Goal: Task Accomplishment & Management: Complete application form

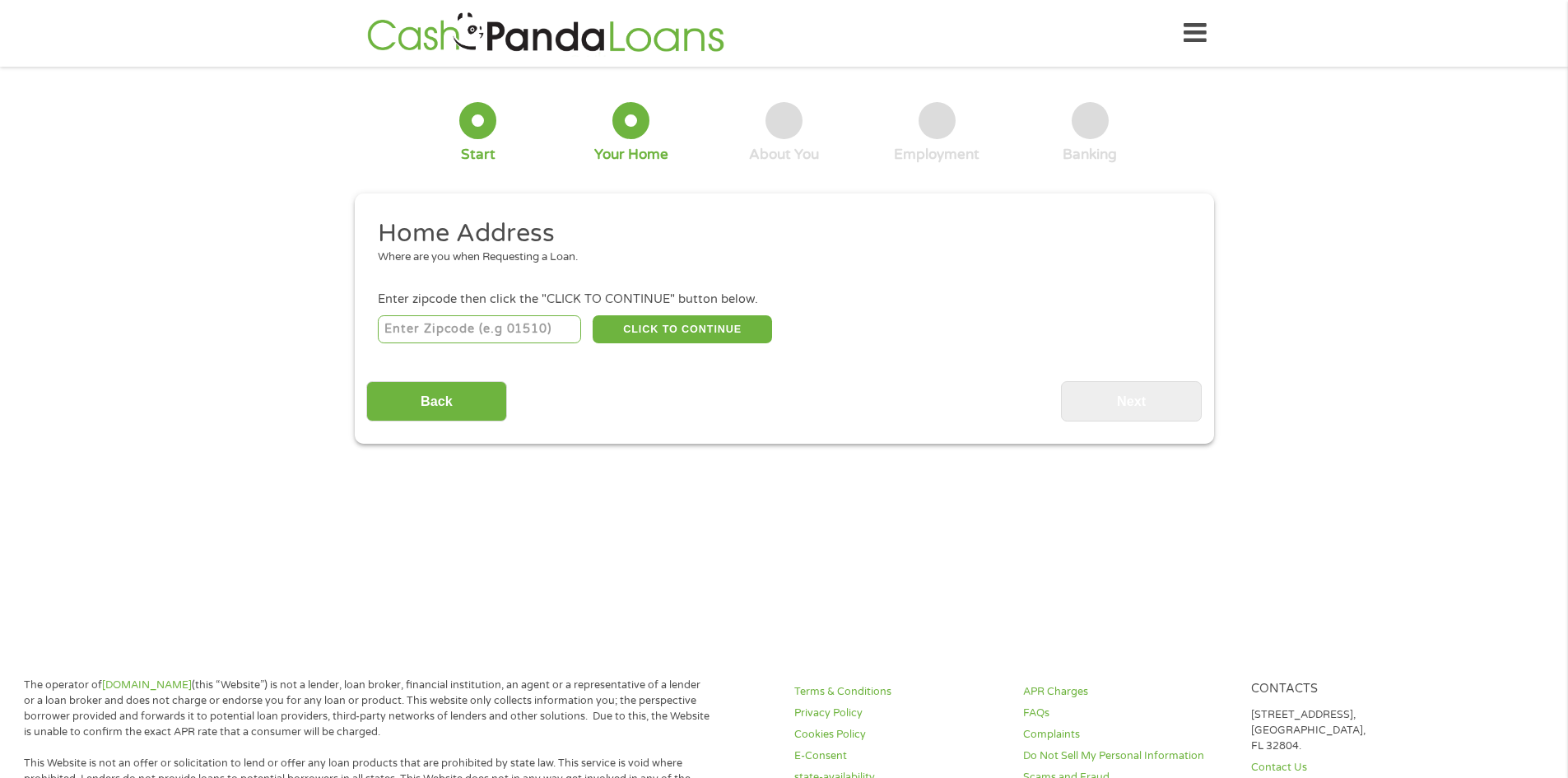
click at [458, 333] on input "number" at bounding box center [480, 329] width 204 height 28
type input "29072"
drag, startPoint x: 648, startPoint y: 327, endPoint x: 666, endPoint y: 327, distance: 18.0
click at [649, 327] on button "CLICK TO CONTINUE" at bounding box center [683, 329] width 180 height 28
type input "29072"
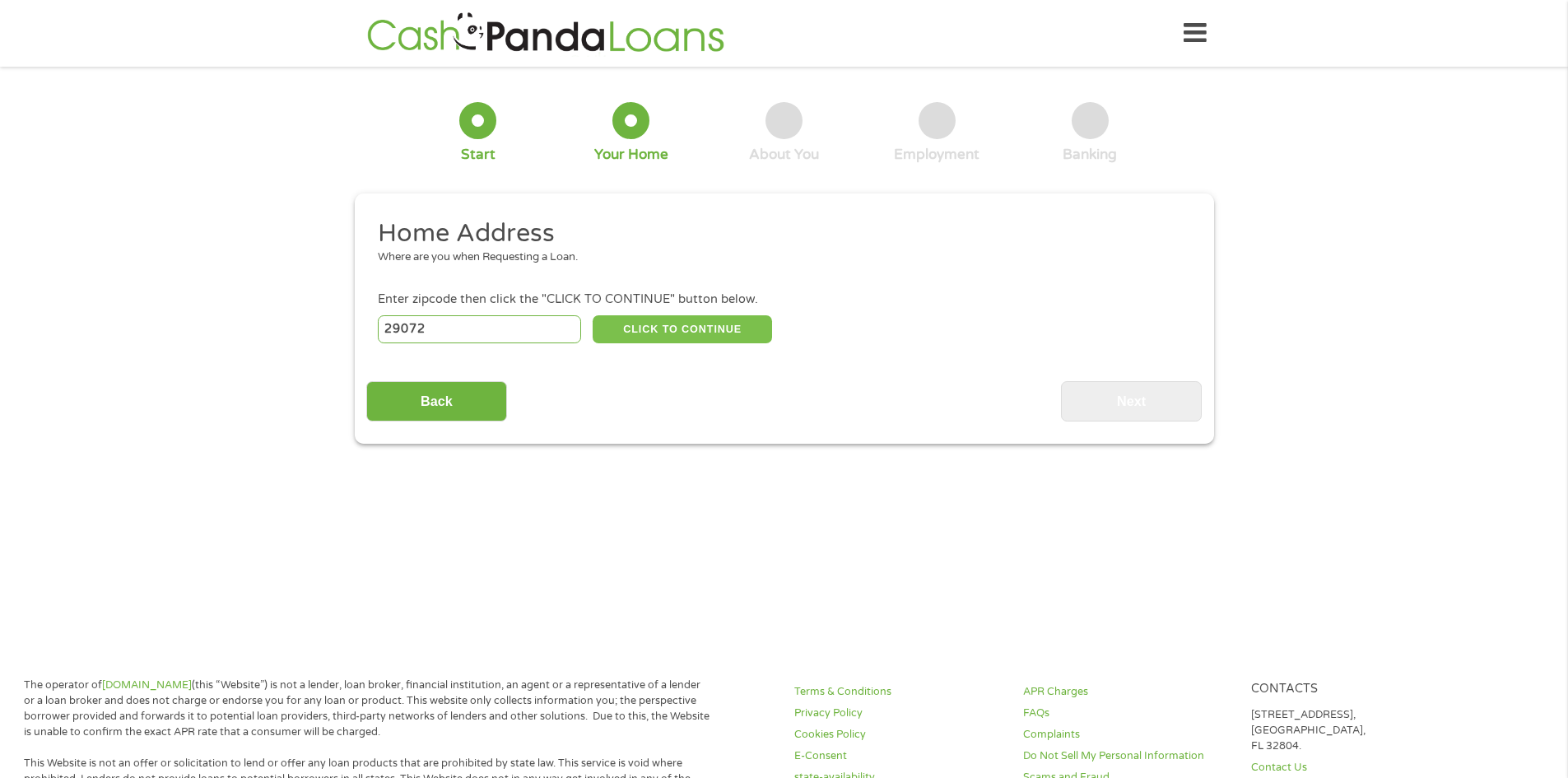
type input "[GEOGRAPHIC_DATA]"
select select "[US_STATE]"
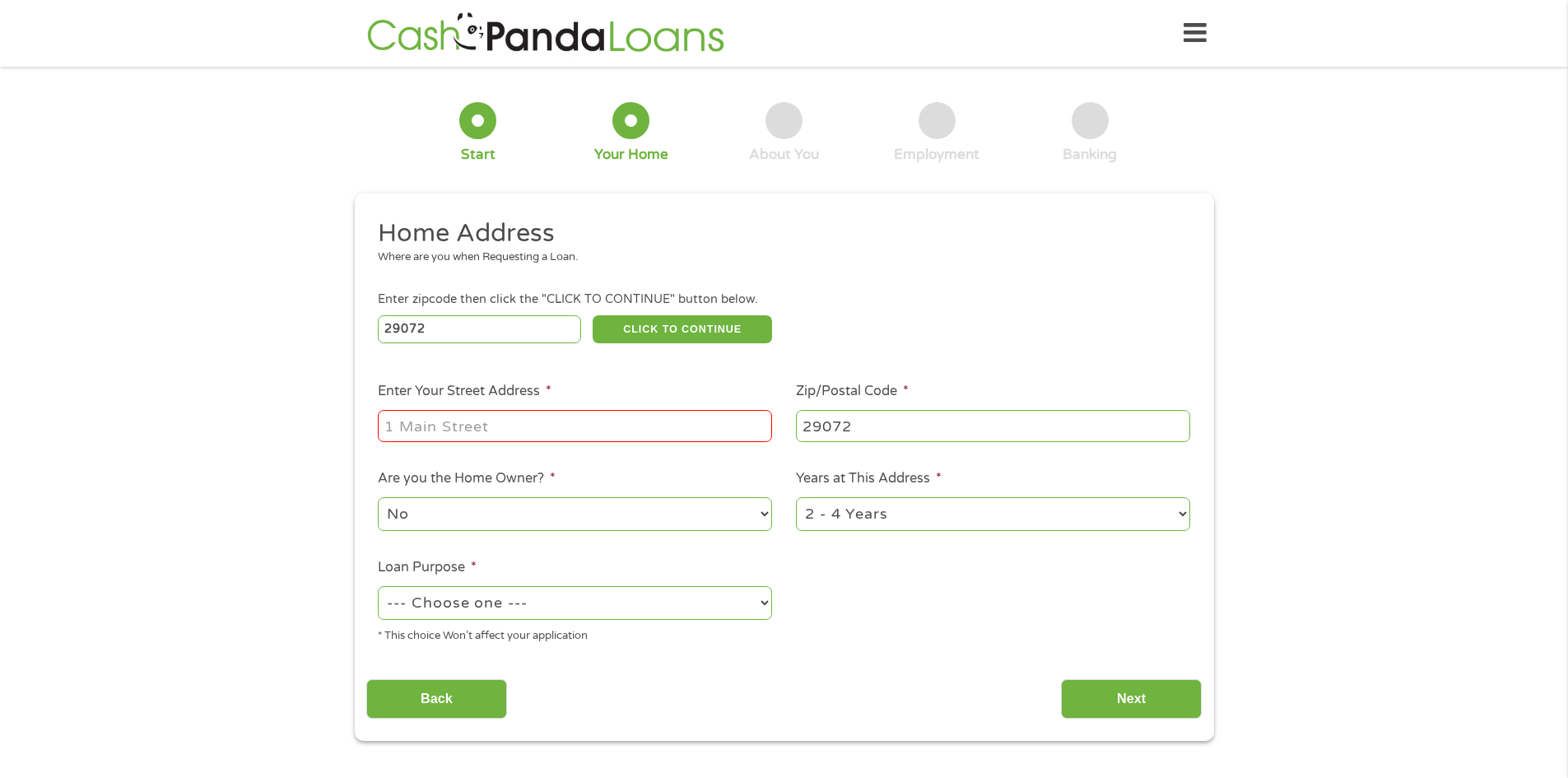
click at [413, 421] on input "Enter Your Street Address *" at bounding box center [575, 426] width 395 height 31
type input "[STREET_ADDRESS]"
click at [446, 525] on select "No Yes" at bounding box center [575, 514] width 395 height 34
select select "yes"
click at [378, 497] on select "No Yes" at bounding box center [575, 514] width 395 height 34
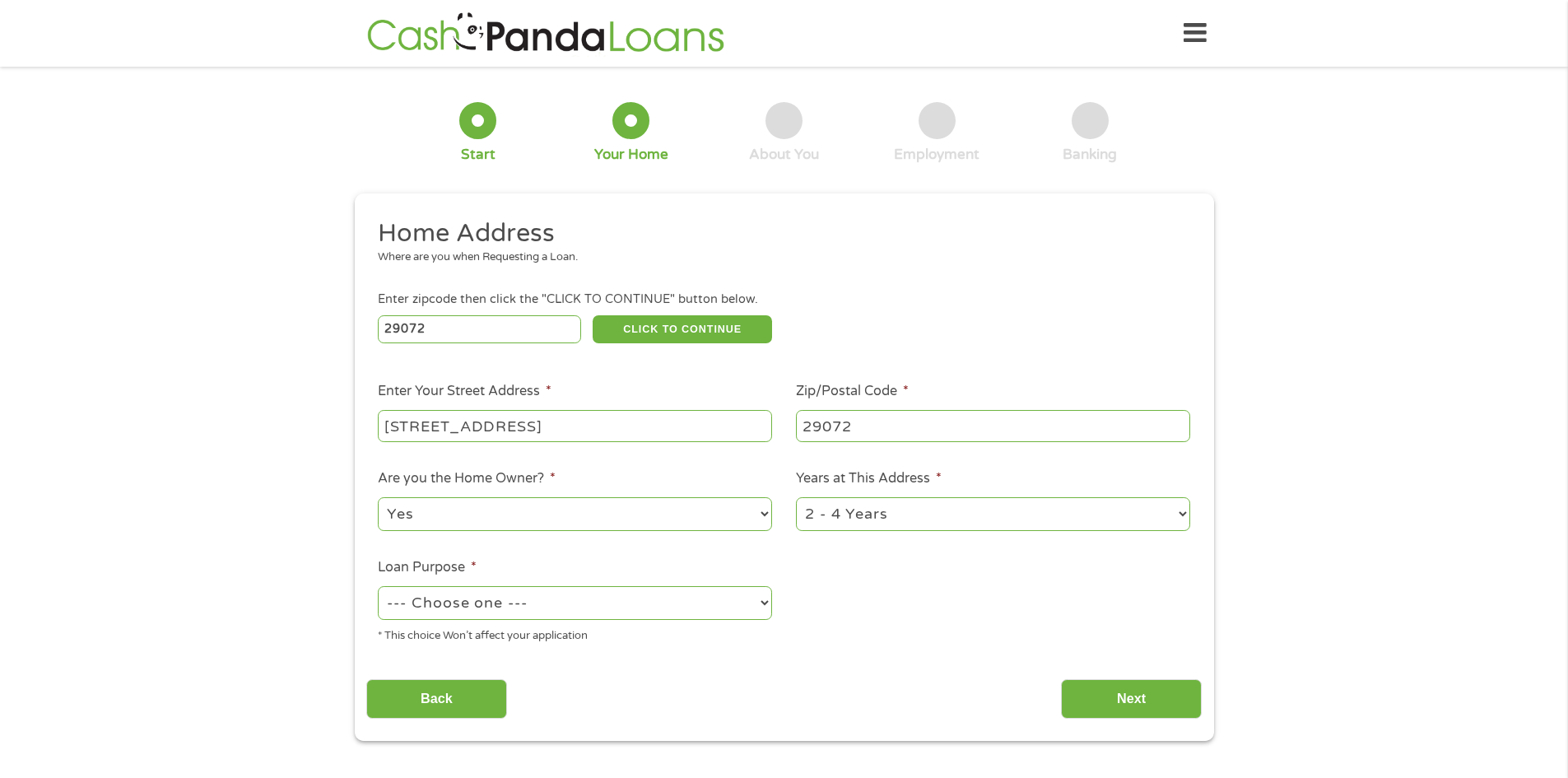
click at [533, 603] on select "--- Choose one --- Pay Bills Debt Consolidation Home Improvement Major Purchase…" at bounding box center [575, 603] width 395 height 34
select select "homeimprovement"
click at [378, 586] on select "--- Choose one --- Pay Bills Debt Consolidation Home Improvement Major Purchase…" at bounding box center [575, 603] width 395 height 34
click at [1120, 686] on input "Next" at bounding box center [1131, 699] width 140 height 40
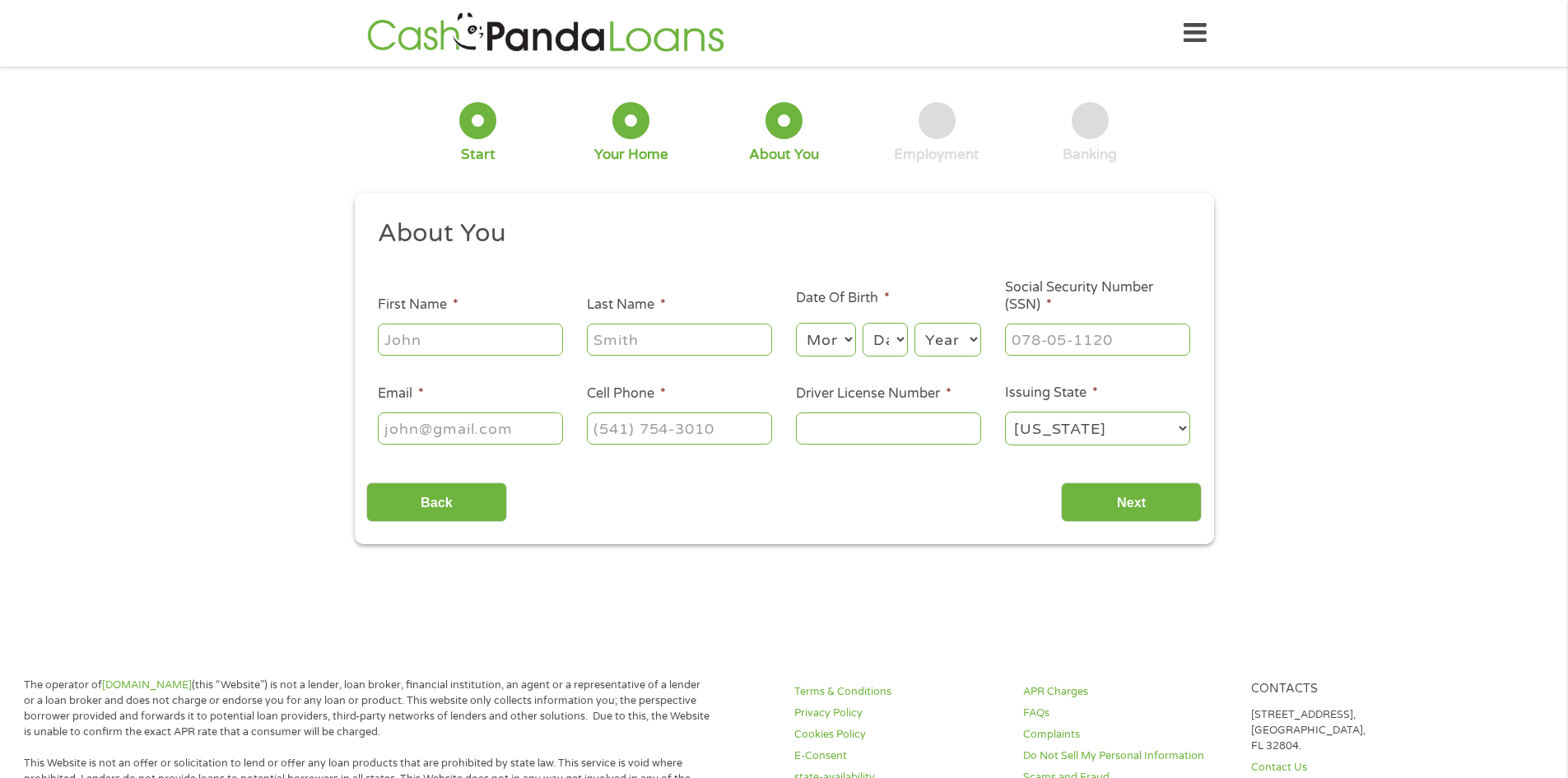
click at [445, 340] on input "First Name *" at bounding box center [471, 339] width 185 height 31
type input "V"
type input "[PERSON_NAME]"
select select "7"
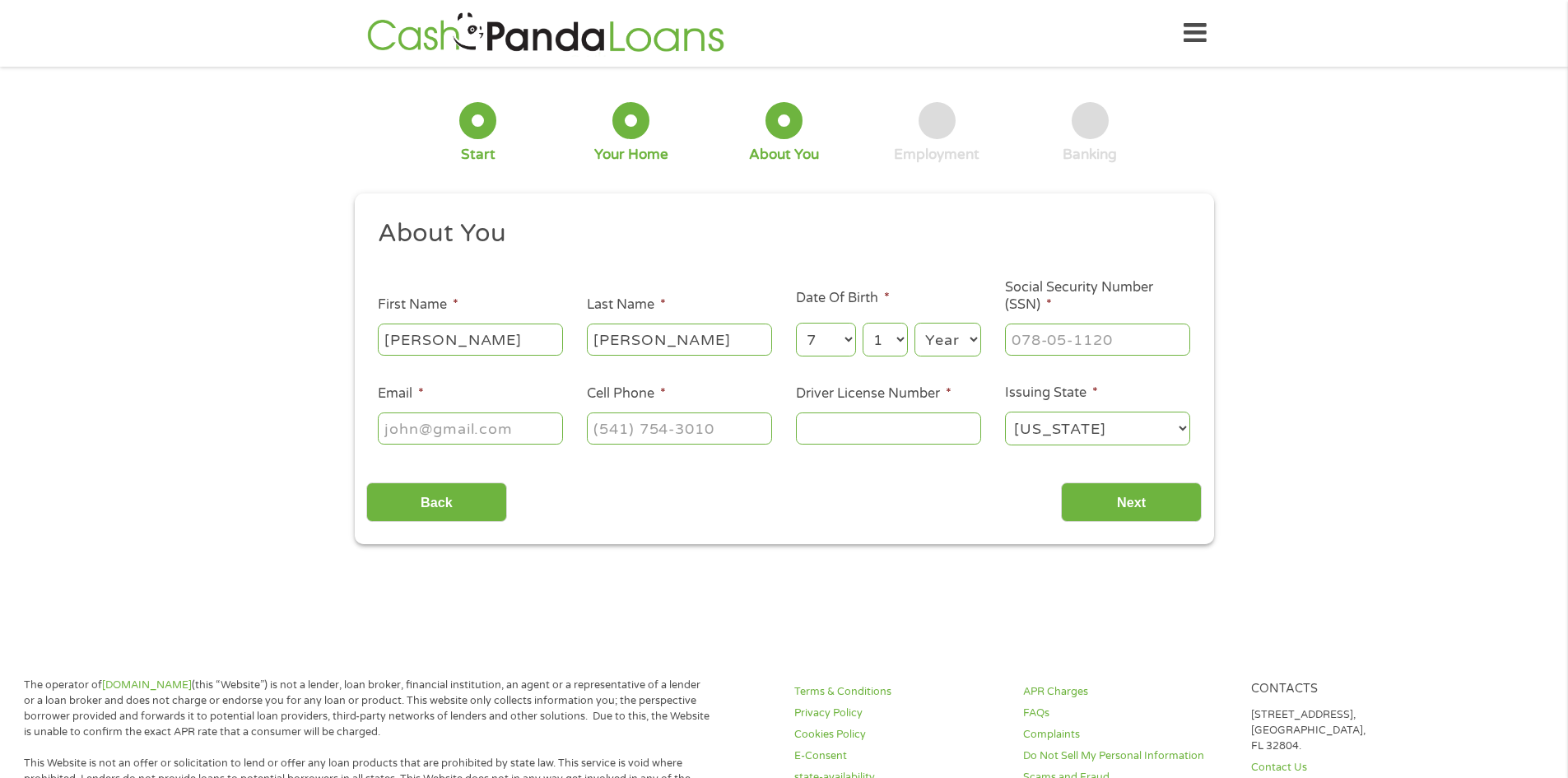
select select "2"
select select "1971"
type input "249-59-8098"
type input "[EMAIL_ADDRESS][DOMAIN_NAME]"
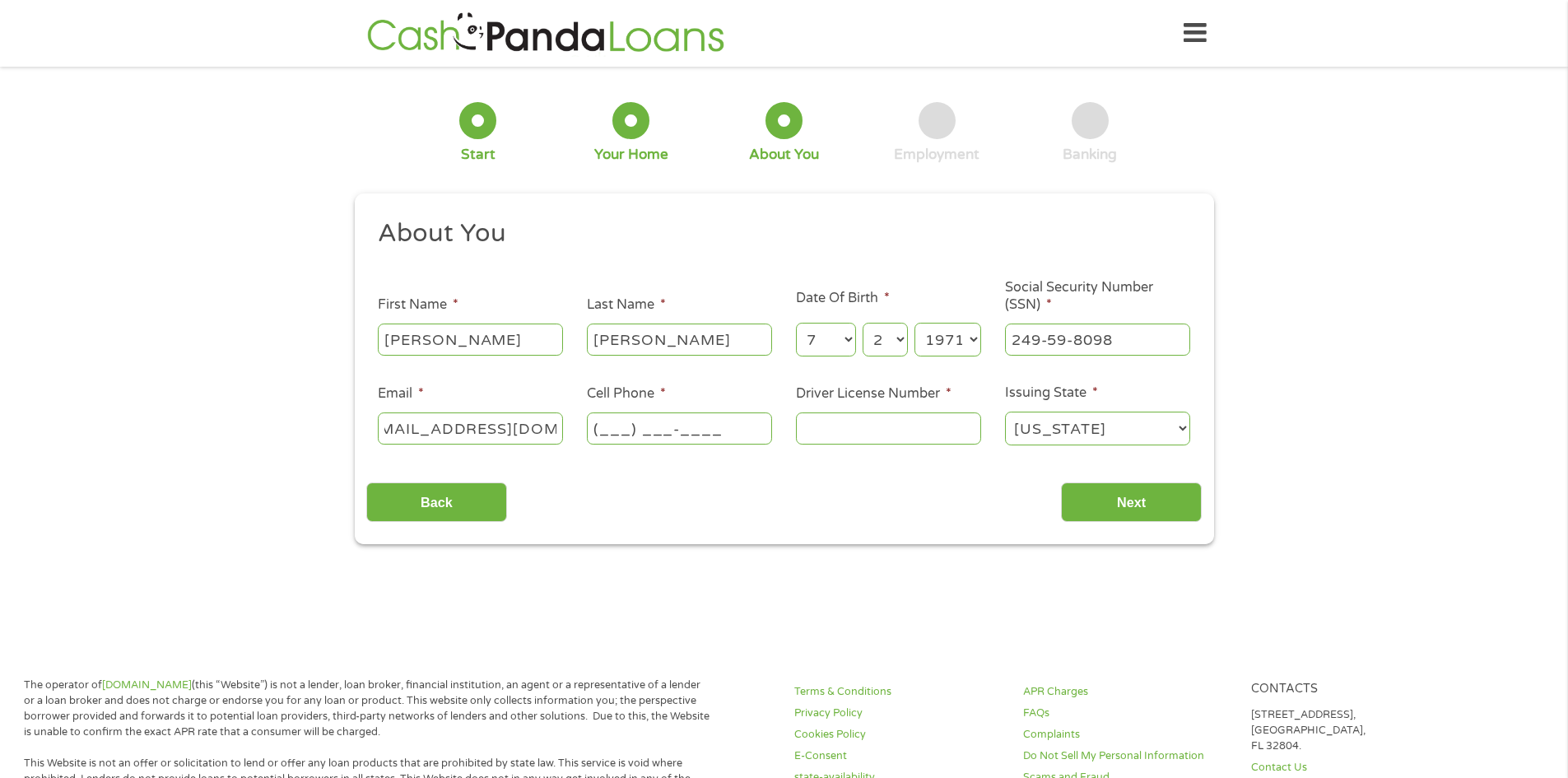
click at [679, 429] on input "(___) ___-____" at bounding box center [680, 428] width 185 height 31
type input "[PHONE_NUMBER]"
click at [871, 436] on input "Driver License Number *" at bounding box center [889, 428] width 185 height 31
type input "008932418"
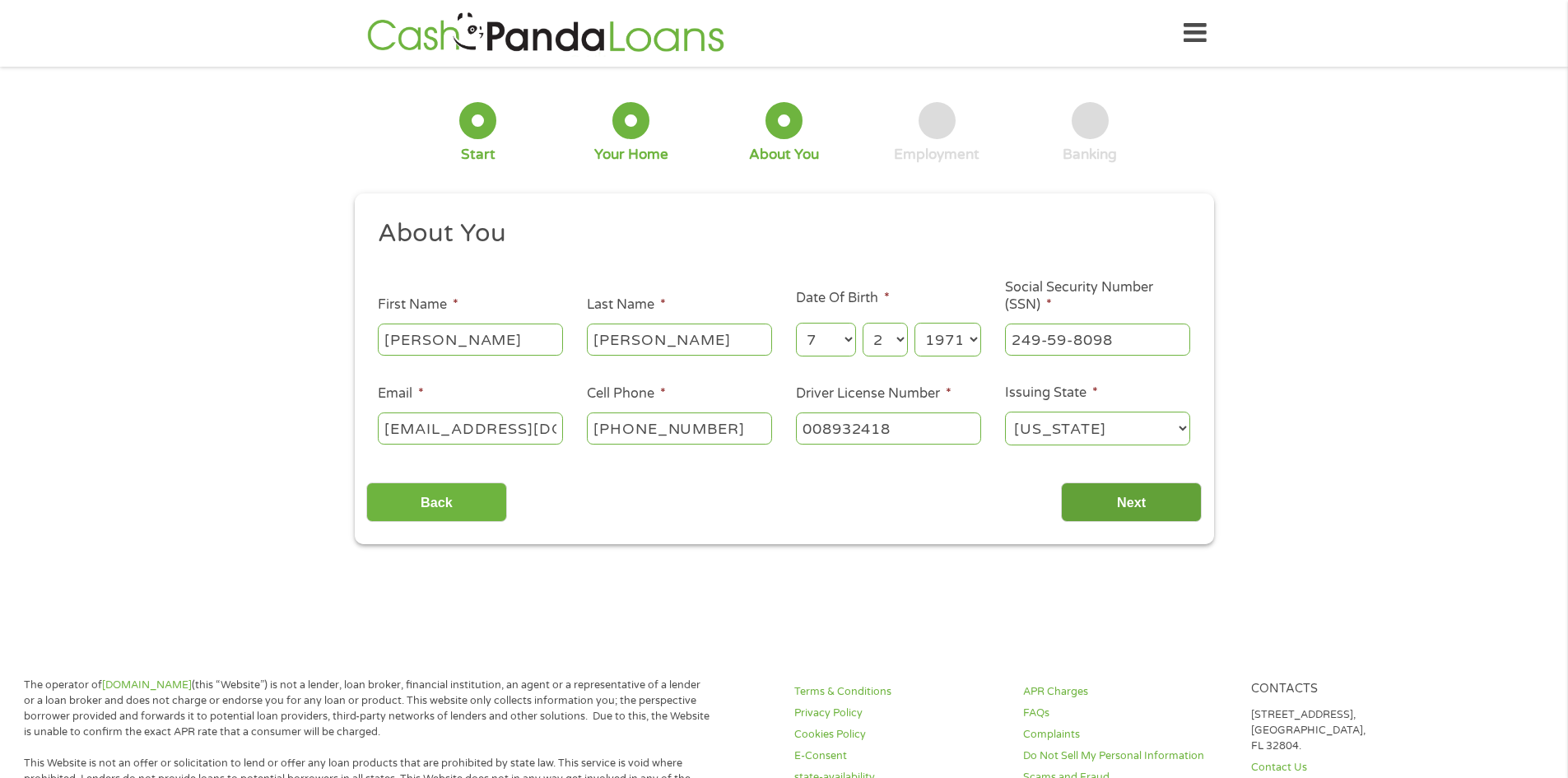
click at [1160, 510] on input "Next" at bounding box center [1131, 503] width 140 height 40
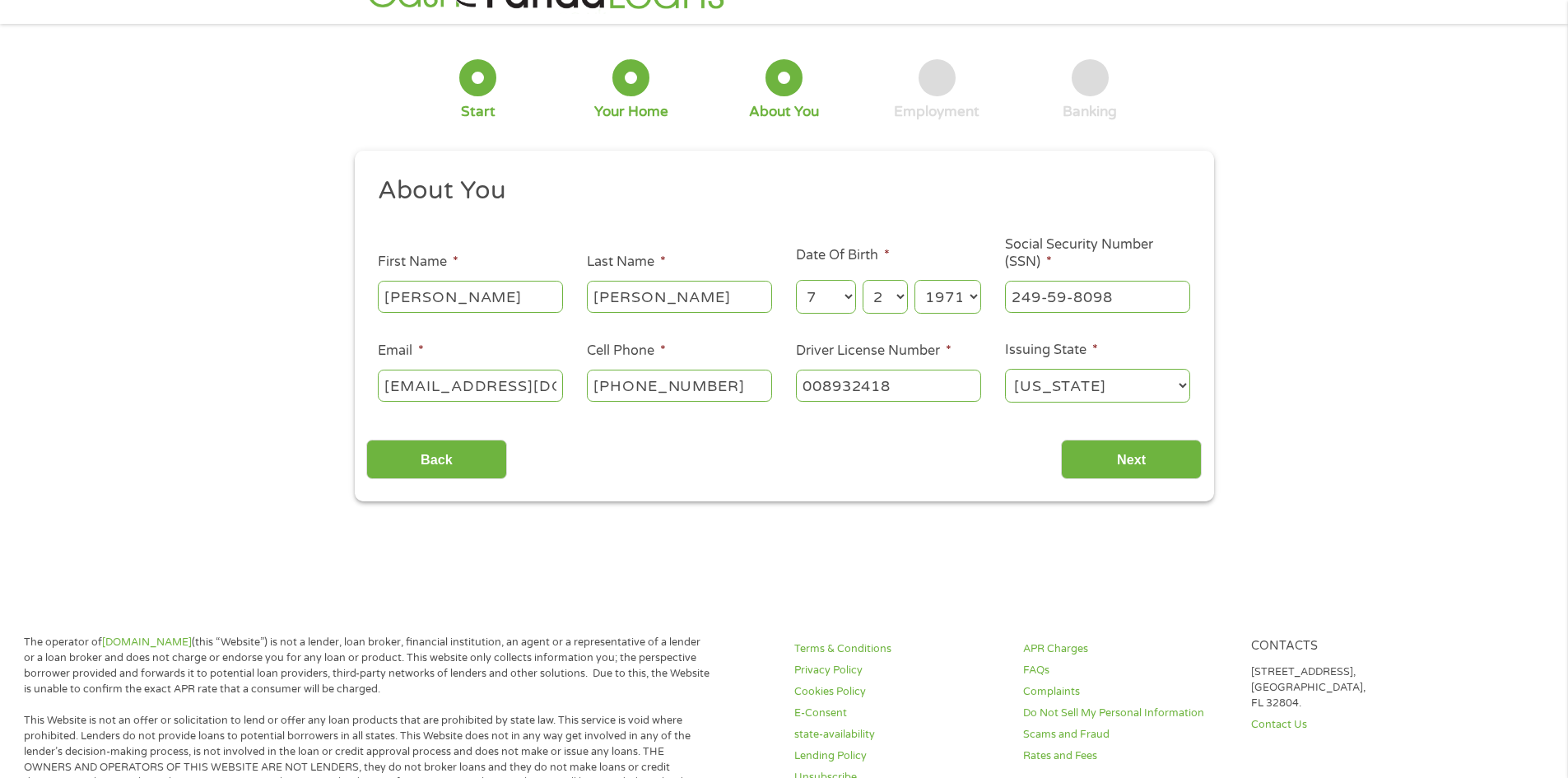
scroll to position [83, 0]
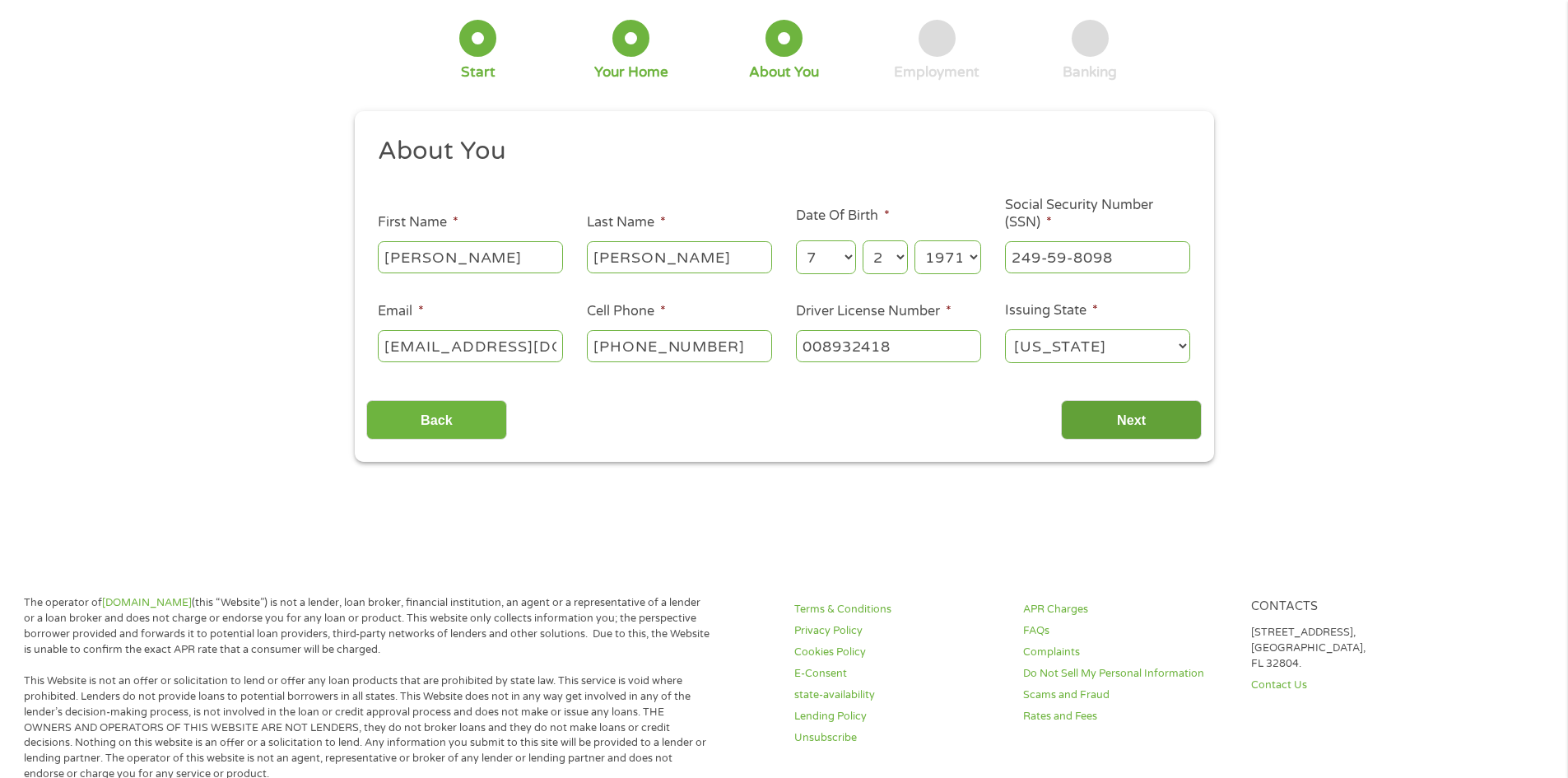
click at [1089, 421] on input "Next" at bounding box center [1131, 420] width 140 height 40
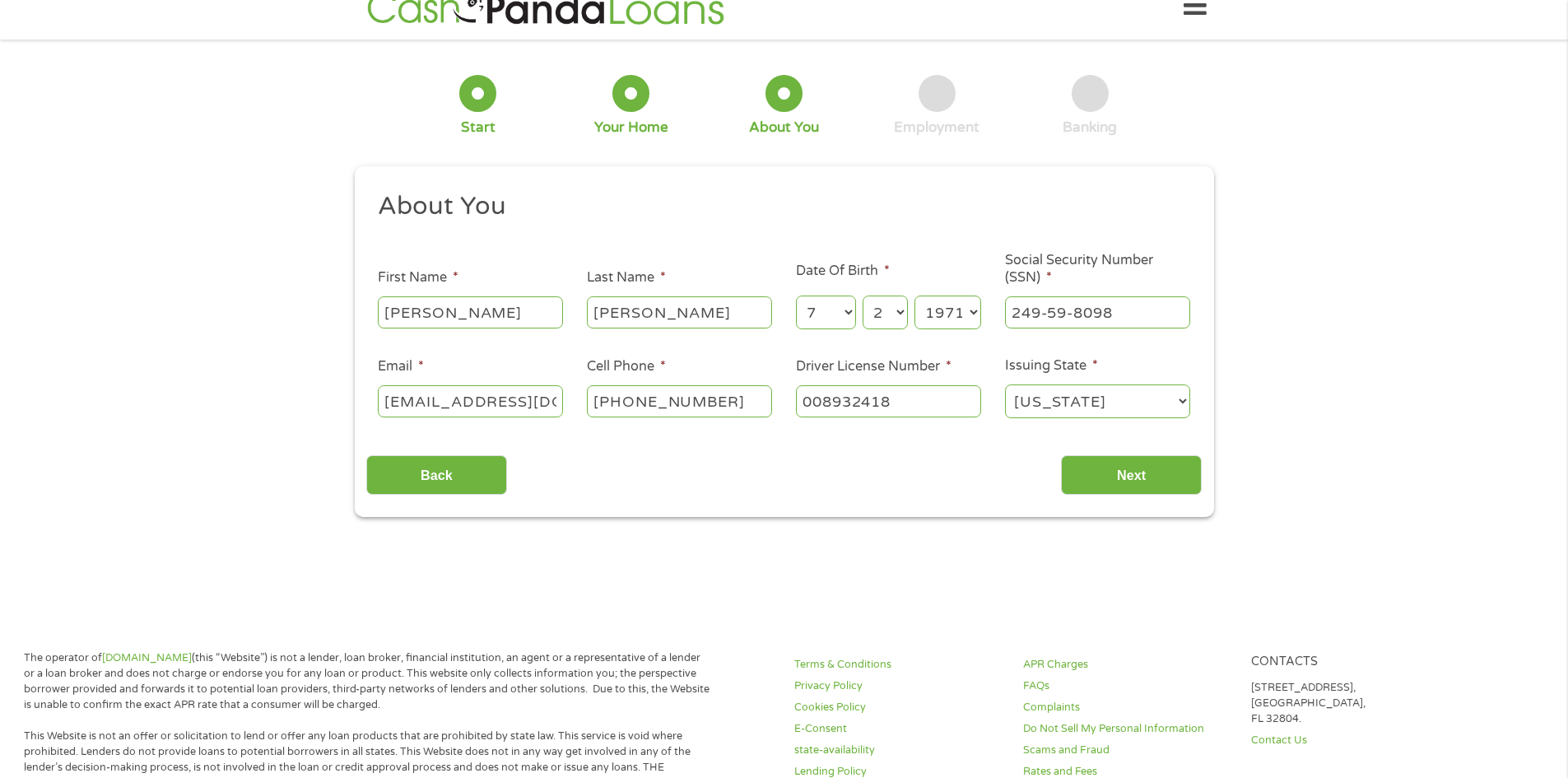
scroll to position [0, 0]
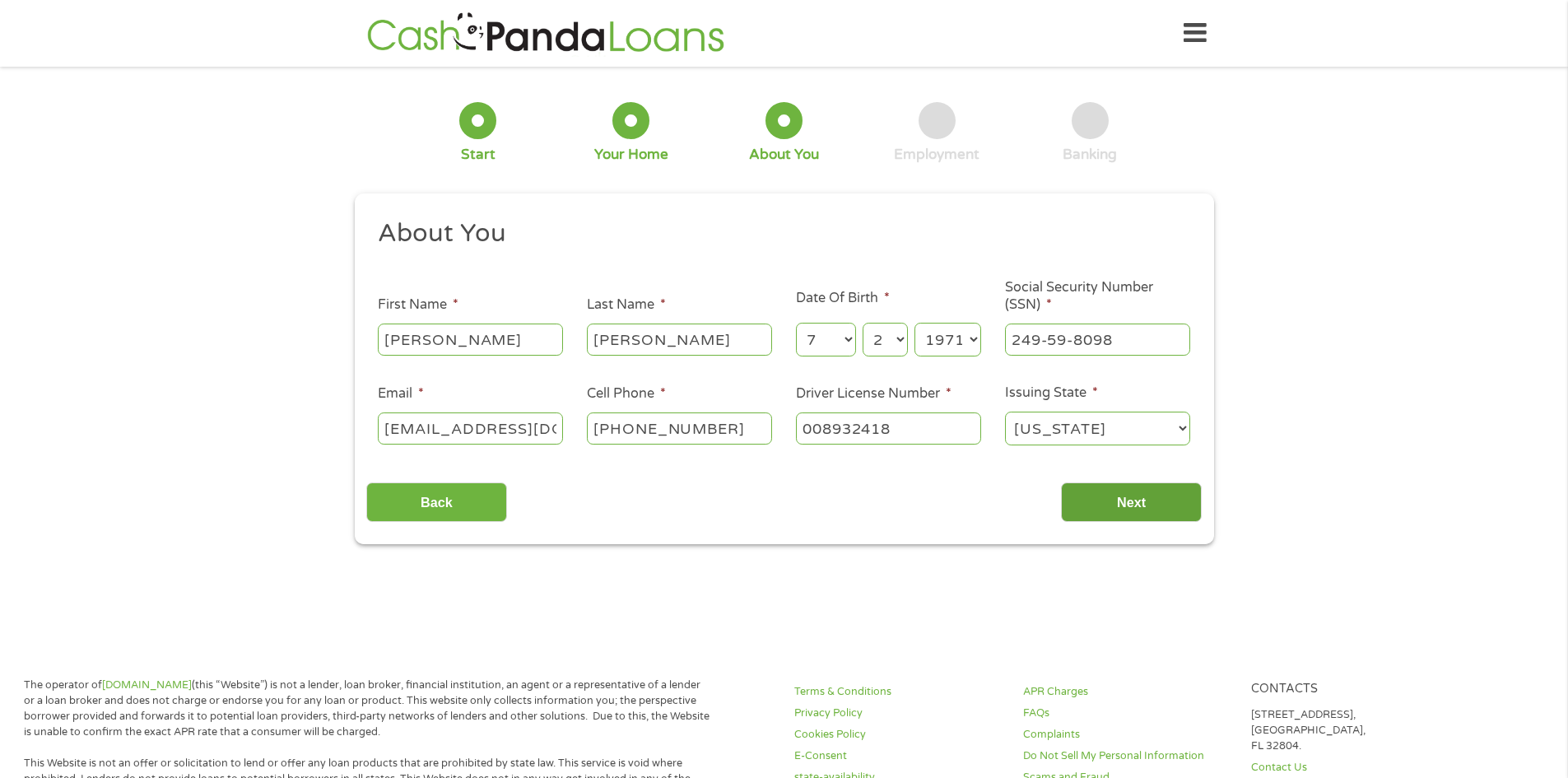
click at [1117, 495] on input "Next" at bounding box center [1131, 503] width 140 height 40
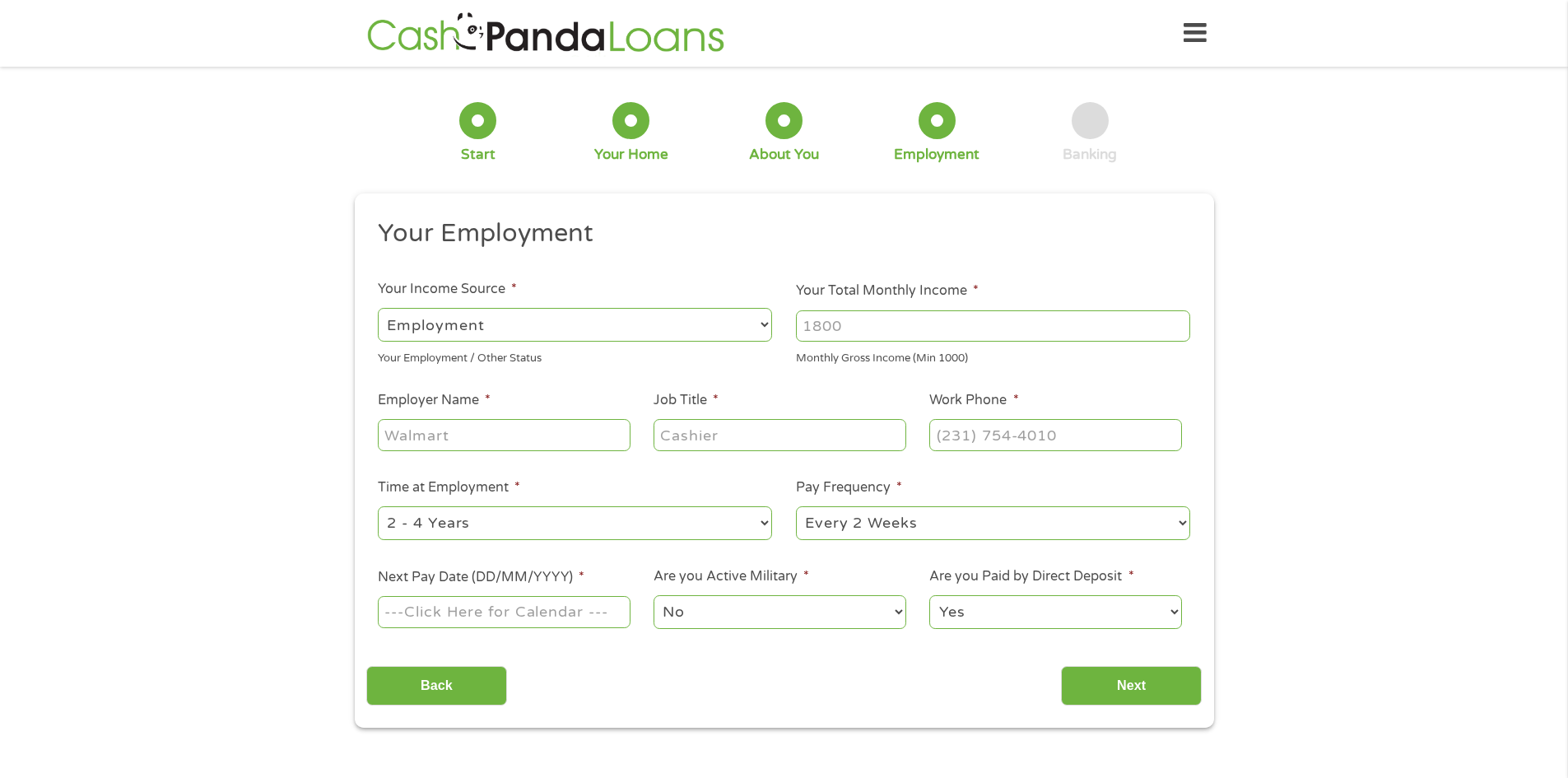
click at [553, 333] on select "--- Choose one --- Employment [DEMOGRAPHIC_DATA] Benefits" at bounding box center [575, 325] width 395 height 34
click at [378, 308] on select "--- Choose one --- Employment [DEMOGRAPHIC_DATA] Benefits" at bounding box center [575, 325] width 395 height 34
click at [881, 330] on input "Your Total Monthly Income *" at bounding box center [994, 326] width 395 height 31
type input "4500"
click at [530, 440] on input "Employer Name *" at bounding box center [504, 435] width 252 height 31
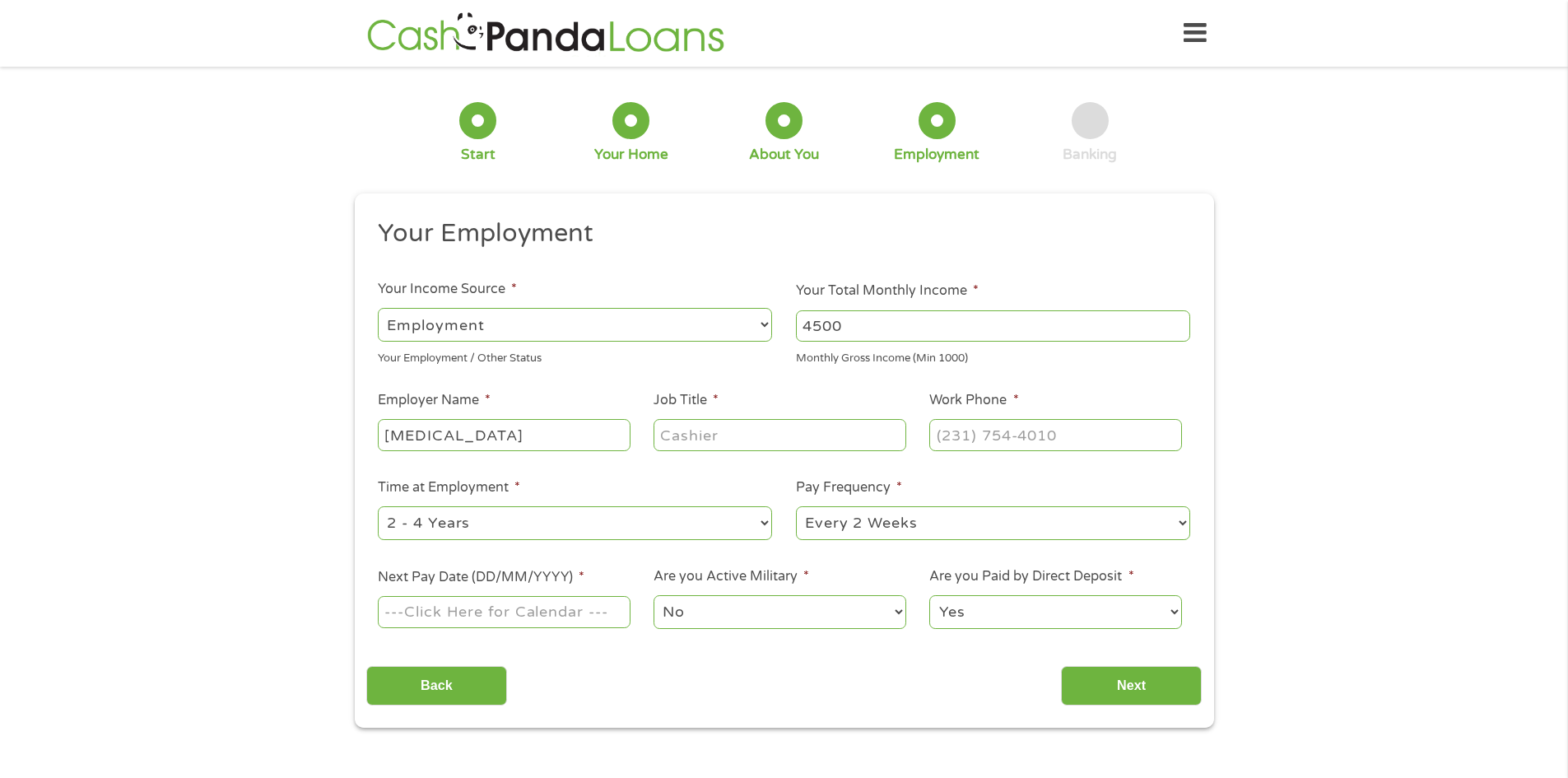
type input "[MEDICAL_DATA]"
type input "Security"
type input "[PHONE_NUMBER]"
click at [576, 526] on select "--- Choose one --- 1 Year or less 1 - 2 Years 2 - 4 Years Over 4 Years" at bounding box center [575, 523] width 395 height 34
select select "60months"
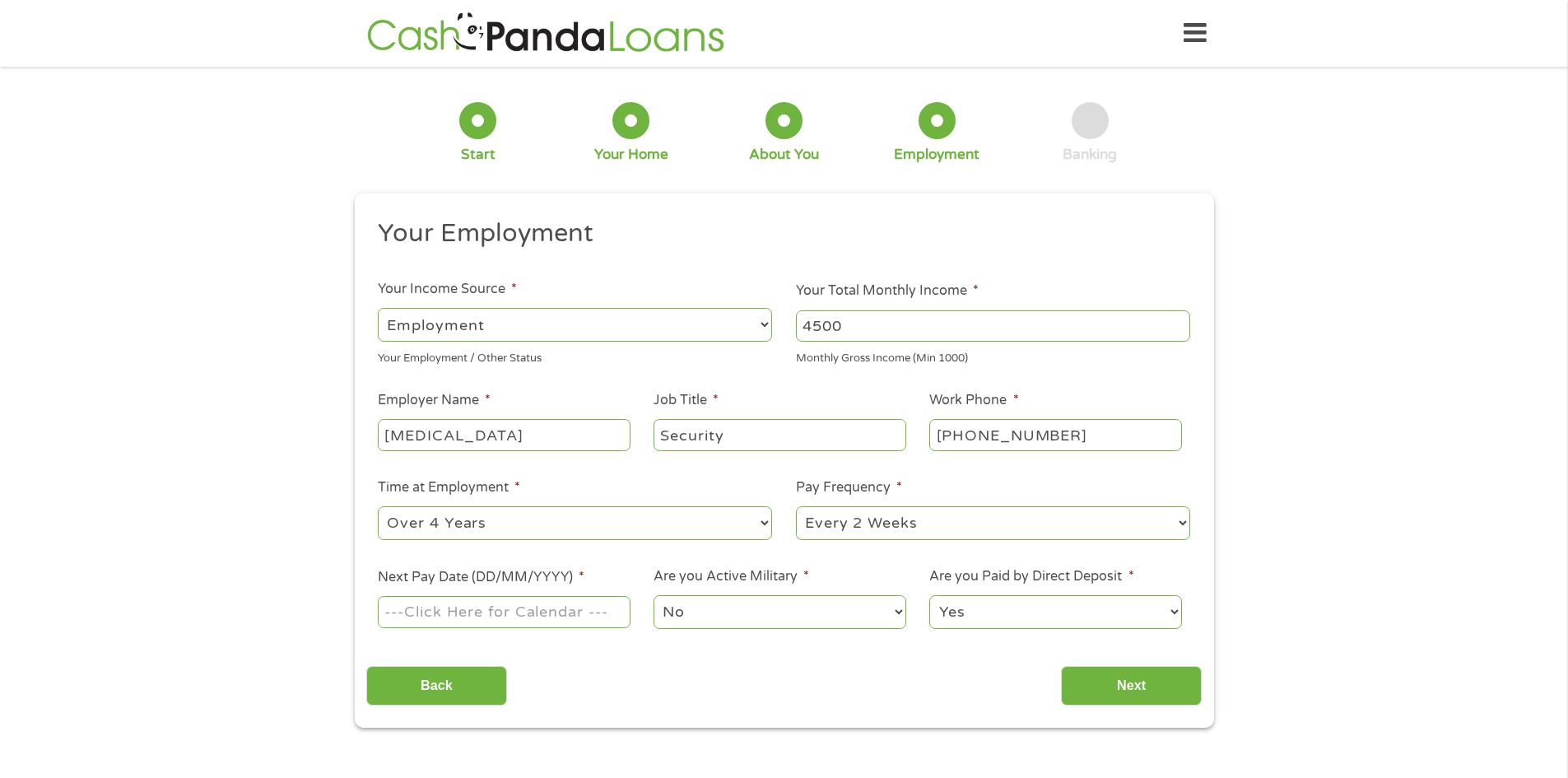
click at [378, 506] on select "--- Choose one --- 1 Year or less 1 - 2 Years 2 - 4 Years Over 4 Years" at bounding box center [575, 523] width 395 height 34
click at [532, 617] on input "Next Pay Date (DD/MM/YYYY) *" at bounding box center [504, 612] width 252 height 31
type input "[DATE]"
click at [1107, 684] on input "Next" at bounding box center [1131, 686] width 140 height 40
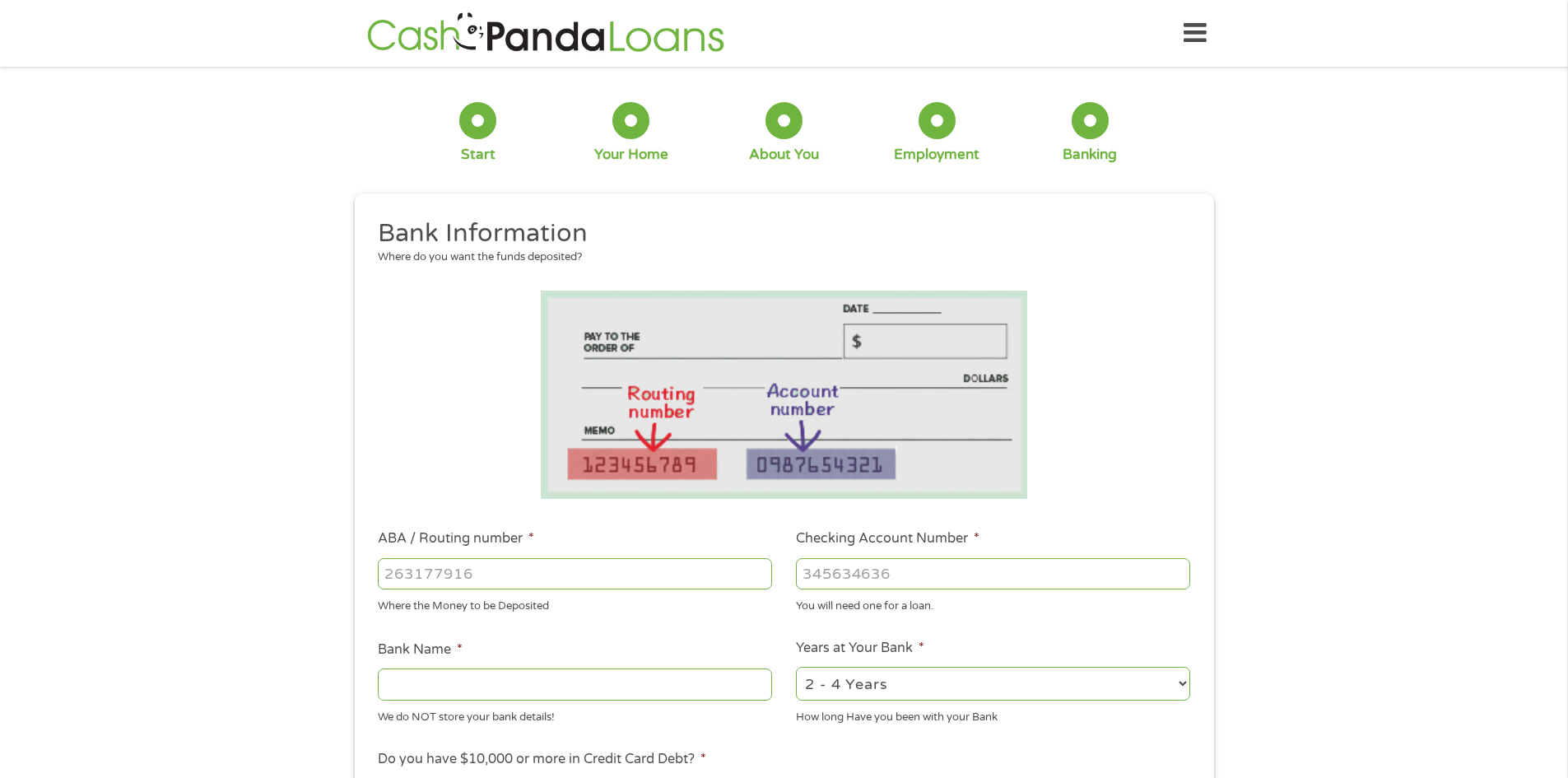
click at [484, 568] on input "ABA / Routing number *" at bounding box center [575, 573] width 395 height 31
type input "063114030"
type input "CENTERSTATE BANK OF [US_STATE] NA"
type input "063114030"
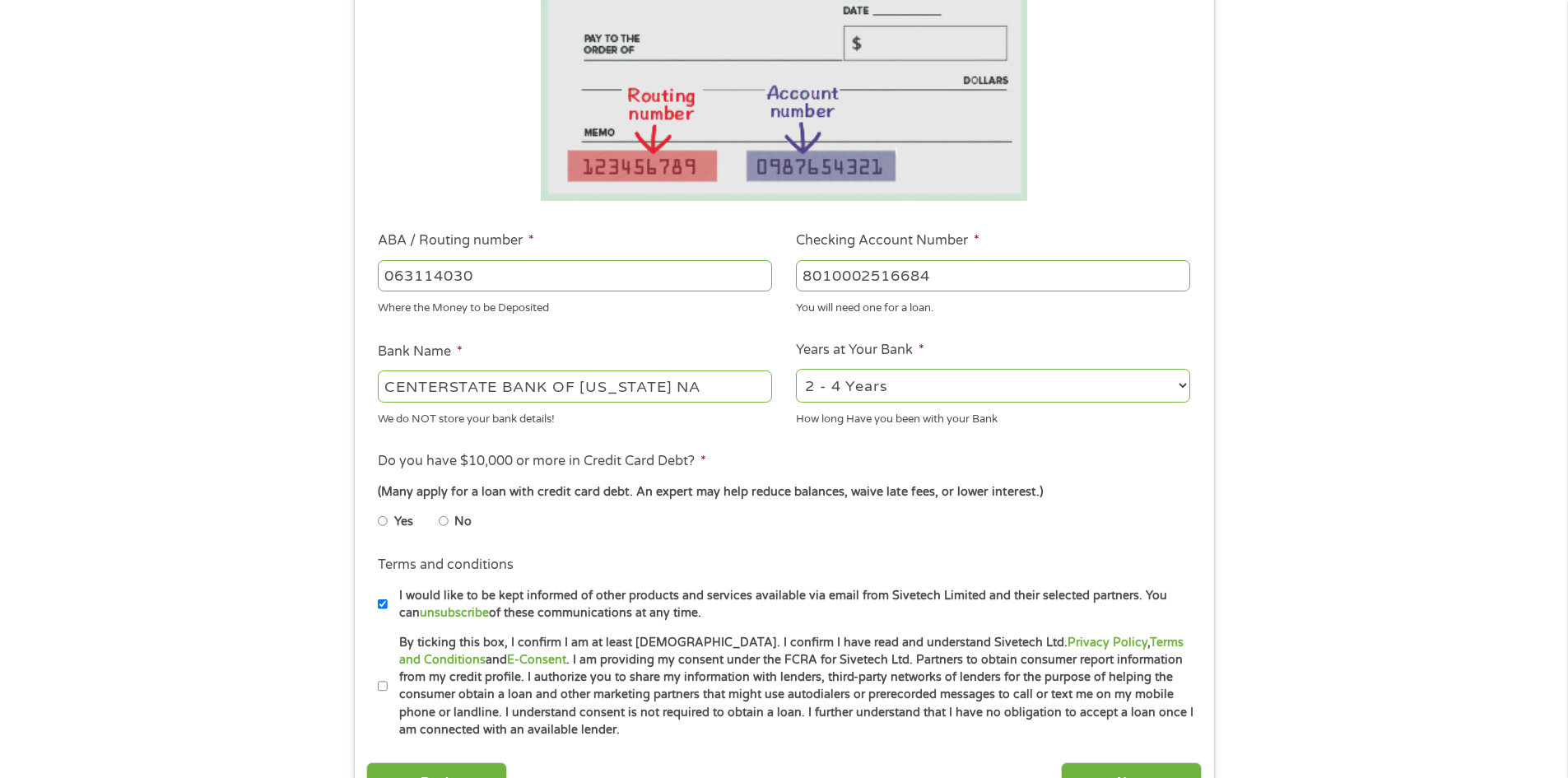
scroll to position [329, 0]
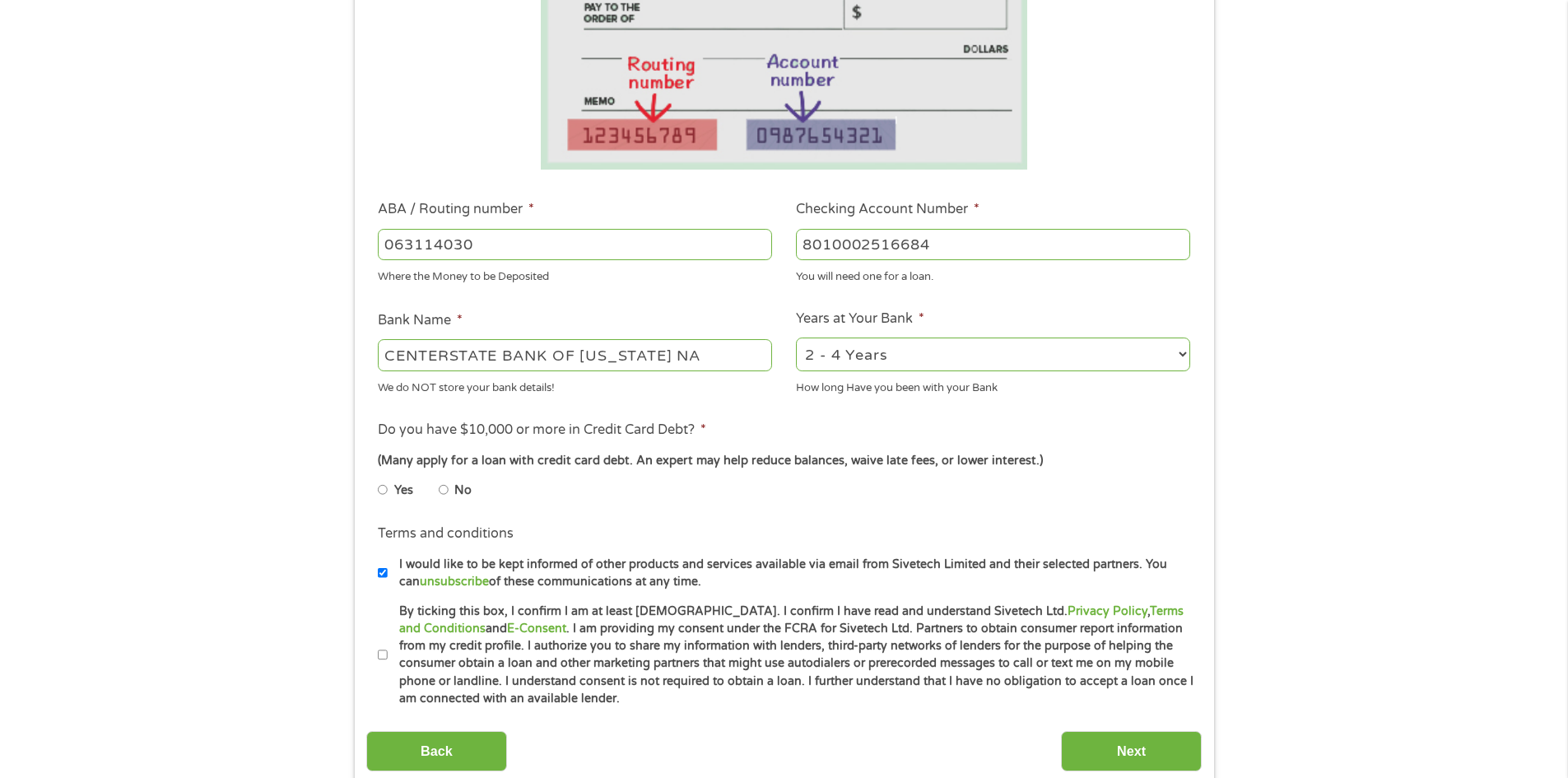
type input "8010002516684"
click at [440, 485] on input "No" at bounding box center [443, 490] width 10 height 27
radio input "true"
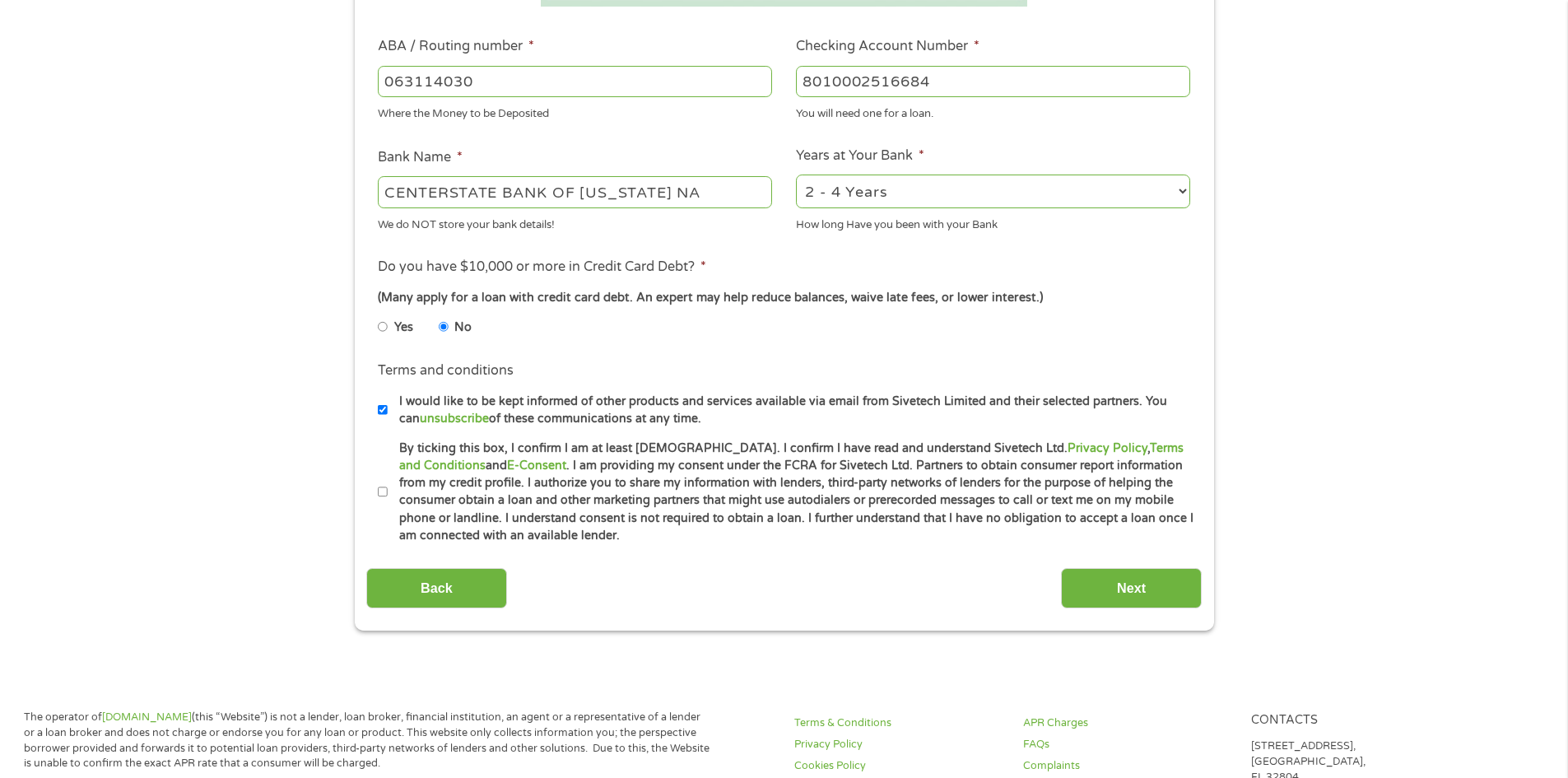
scroll to position [494, 0]
click at [380, 491] on input "By ticking this box, I confirm I am at least [DEMOGRAPHIC_DATA]. I confirm I ha…" at bounding box center [383, 490] width 10 height 27
checkbox input "true"
click at [1095, 590] on input "Next" at bounding box center [1131, 586] width 140 height 40
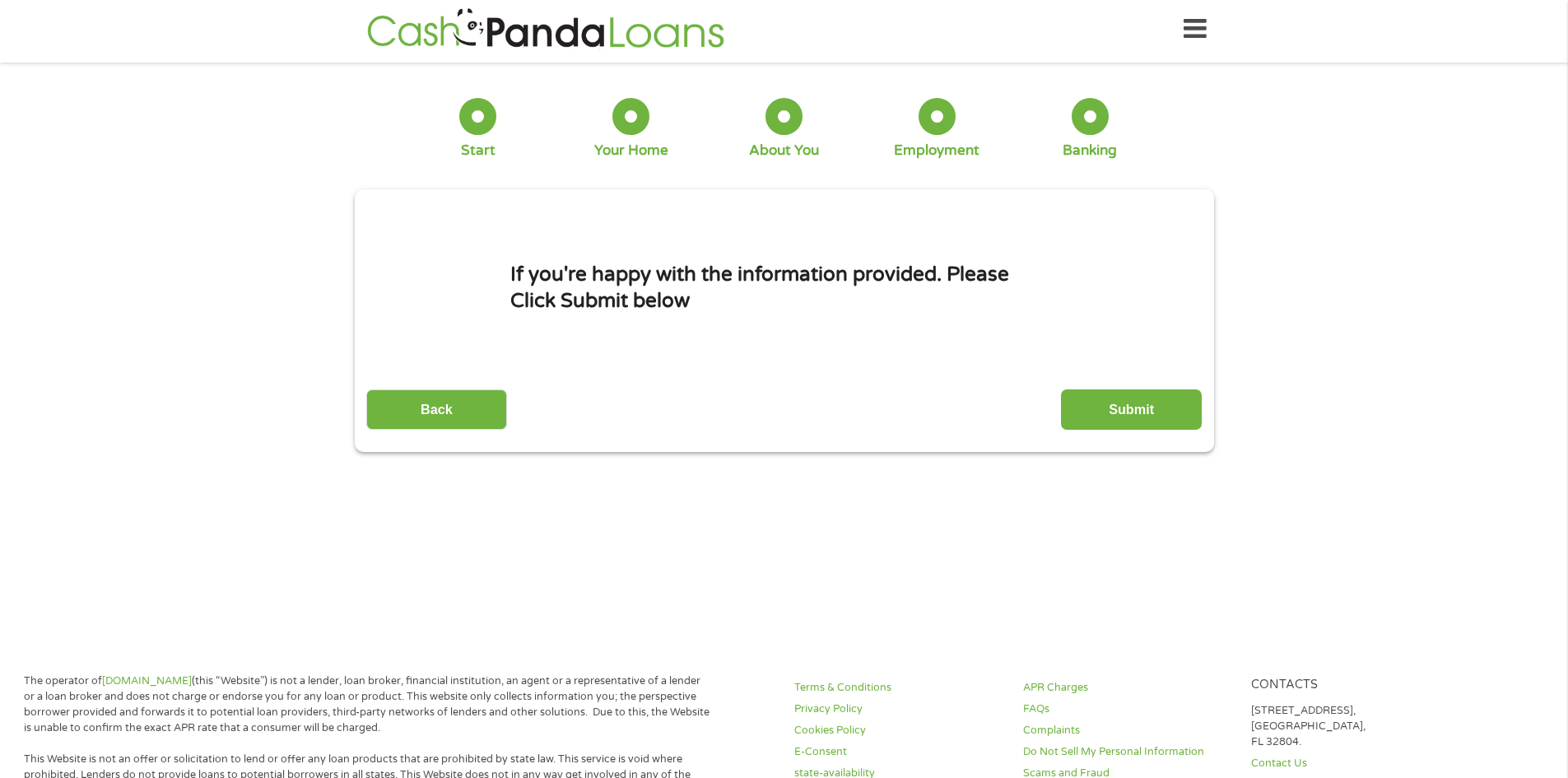
scroll to position [0, 0]
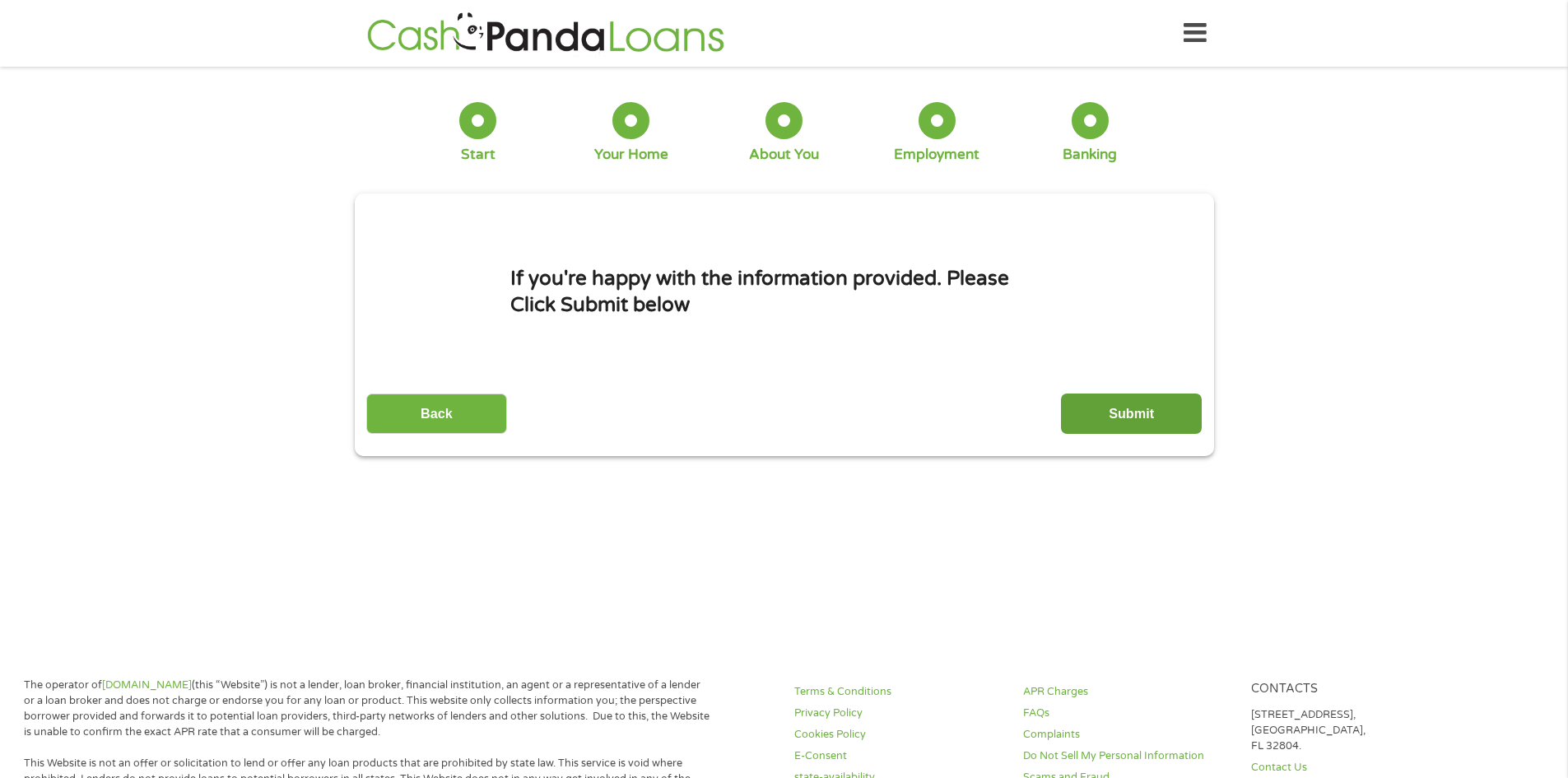
click at [1106, 420] on input "Submit" at bounding box center [1131, 414] width 140 height 40
